Goal: Register for event/course

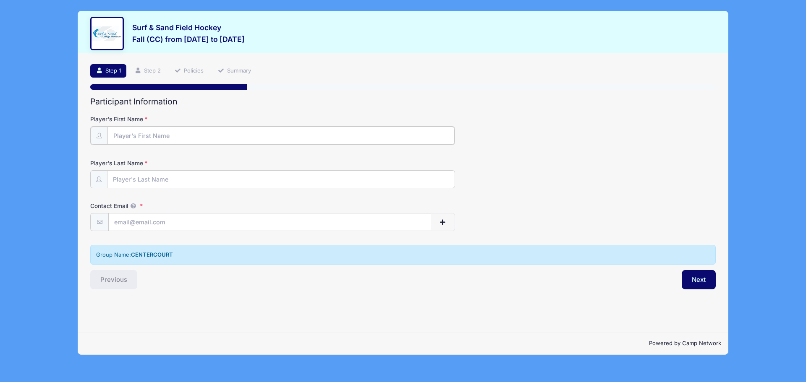
click at [158, 139] on input "Player's First Name" at bounding box center [280, 136] width 347 height 18
type input "Norah"
type input "Conine Carifa"
type input "[EMAIL_ADDRESS][DOMAIN_NAME]"
click at [697, 282] on button "Next" at bounding box center [698, 278] width 34 height 19
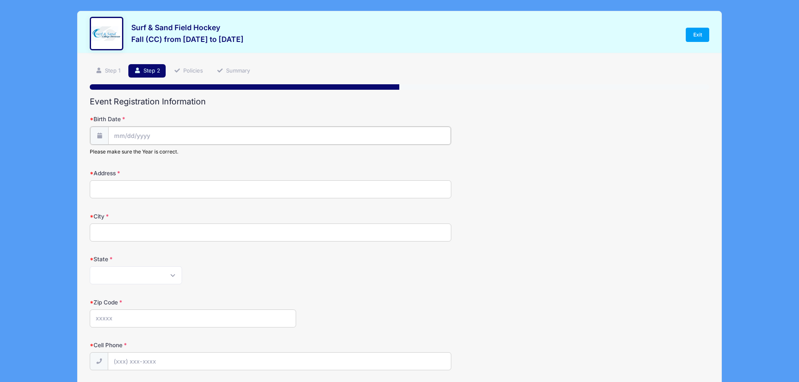
click at [135, 137] on input "Birth Date" at bounding box center [279, 136] width 342 height 18
click at [196, 159] on span at bounding box center [198, 161] width 6 height 6
click at [197, 159] on span at bounding box center [198, 161] width 6 height 6
click at [197, 161] on span at bounding box center [198, 161] width 6 height 6
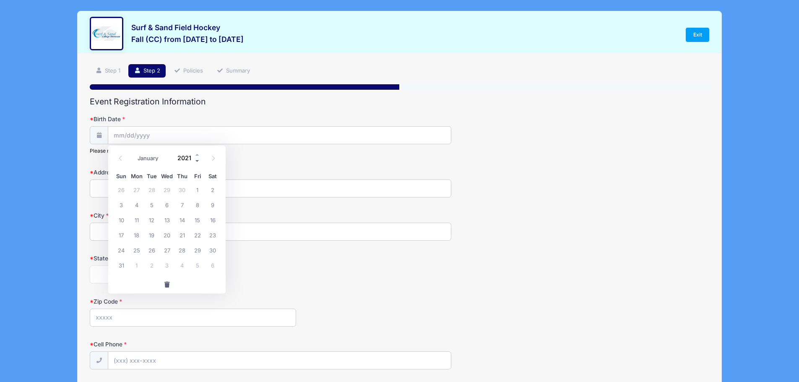
click at [196, 162] on span at bounding box center [198, 161] width 6 height 6
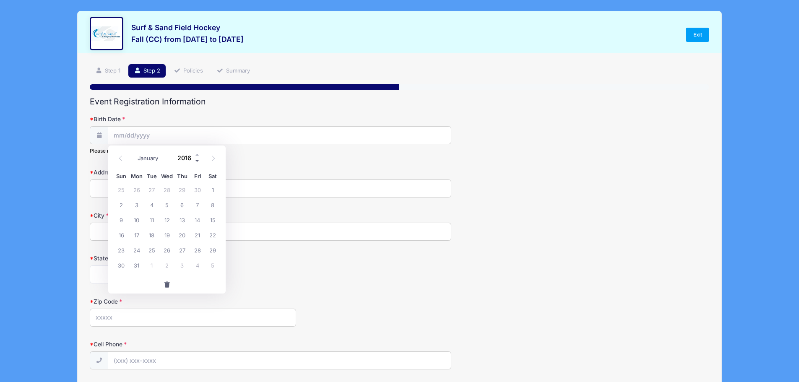
click at [196, 162] on span at bounding box center [198, 161] width 6 height 6
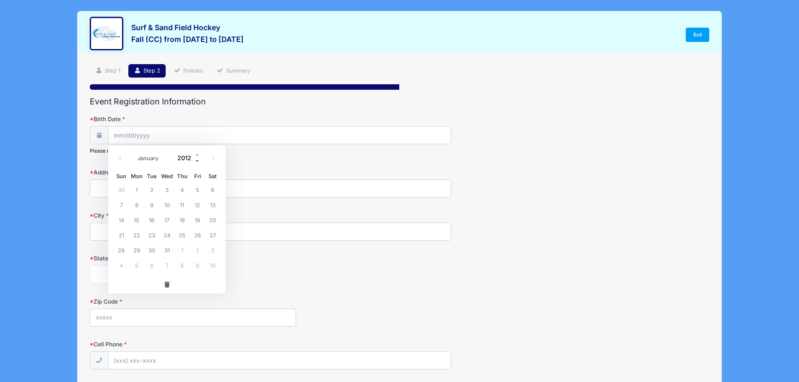
type input "2011"
click at [122, 159] on icon at bounding box center [120, 158] width 5 height 5
select select "7"
click at [180, 204] on span "11" at bounding box center [182, 204] width 15 height 15
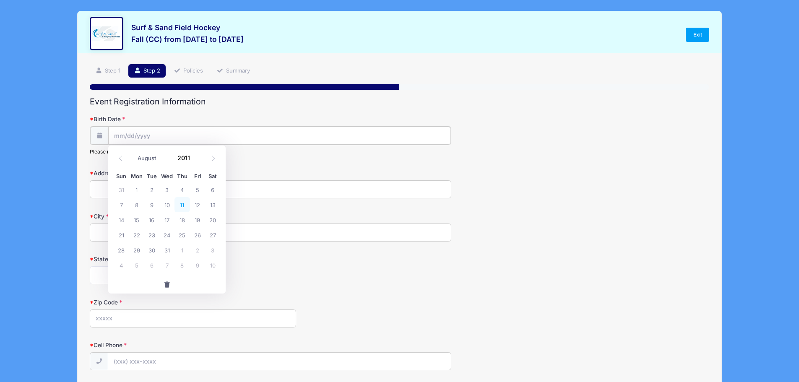
type input "08/11/2011"
click at [128, 189] on input "Address" at bounding box center [271, 189] width 362 height 18
type input "7 Lees Hill Rd"
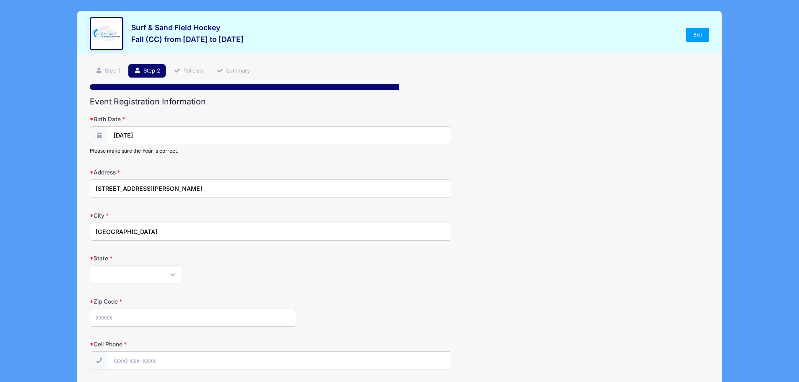
type input "Basking Ridge"
select select "NJ"
type input "07920"
type input "(201) 723-5288"
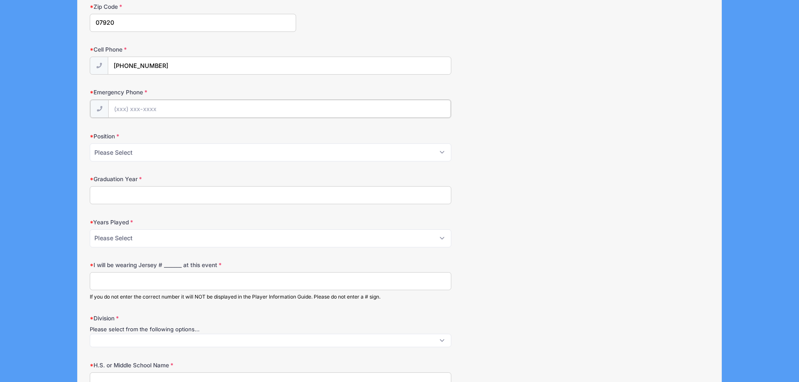
scroll to position [297, 0]
type input "(9"
type input "(908) 821-6211"
type input "(201) 723-5288"
click at [108, 155] on select "Please Select Forward Midfielder Fullback Goalie" at bounding box center [271, 150] width 362 height 18
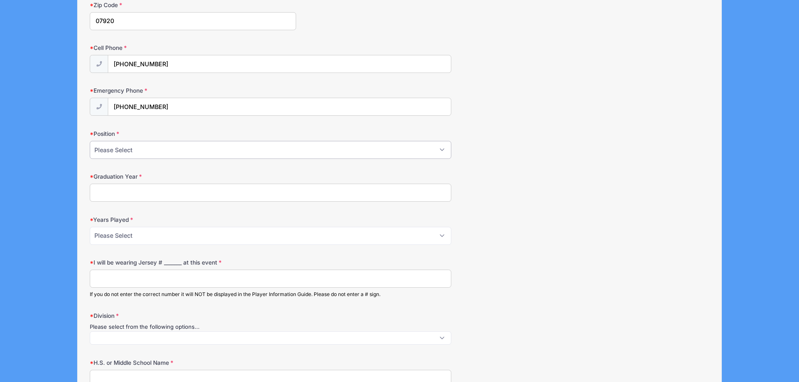
select select "Midfielder"
click at [90, 141] on select "Please Select Forward Midfielder Fullback Goalie" at bounding box center [271, 150] width 362 height 18
click at [111, 193] on input "Graduation Year" at bounding box center [271, 193] width 362 height 18
type input "2030"
click at [485, 131] on div "Position Please Select Forward Midfielder Fullback Goalie" at bounding box center [400, 144] width 620 height 29
